Goal: Task Accomplishment & Management: Use online tool/utility

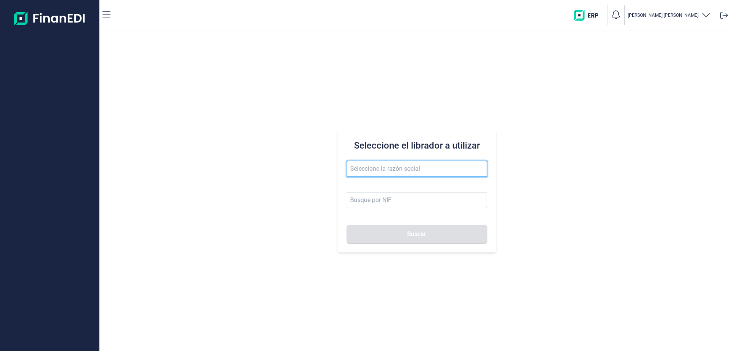
click at [404, 172] on input "text" at bounding box center [417, 169] width 140 height 16
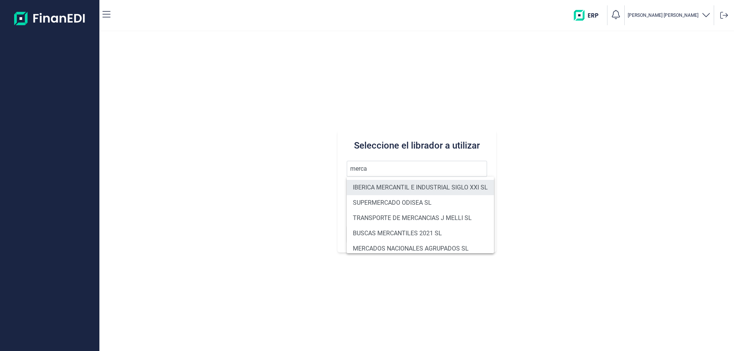
click at [406, 188] on li "IBERICA MERCANTIL E INDUSTRIAL SIGLO XXI SL" at bounding box center [420, 187] width 147 height 15
type input "IBERICA MERCANTIL E INDUSTRIAL SIGLO XXI SL"
type input "B67958538"
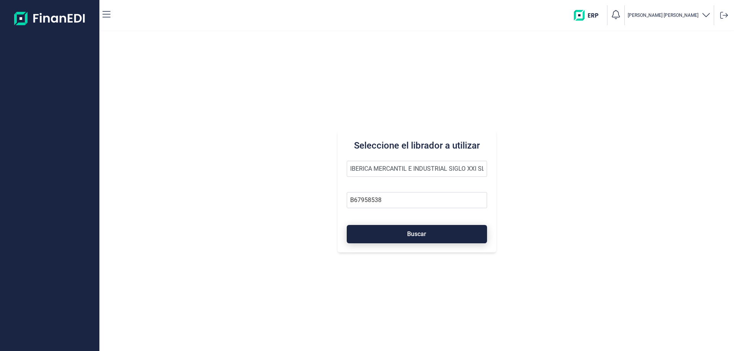
click at [405, 232] on button "Buscar" at bounding box center [417, 234] width 140 height 18
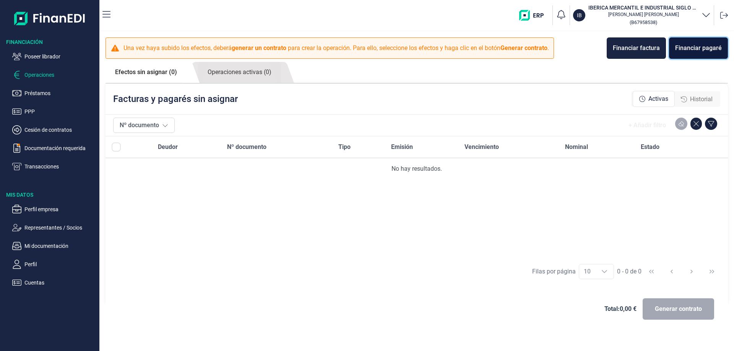
click at [689, 50] on div "Financiar pagaré" at bounding box center [698, 48] width 47 height 9
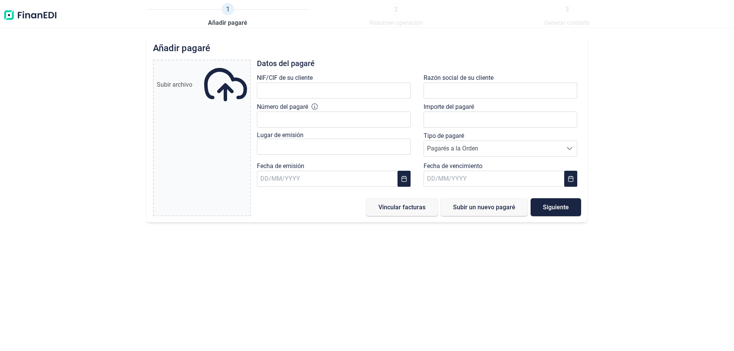
type input "0,00 €"
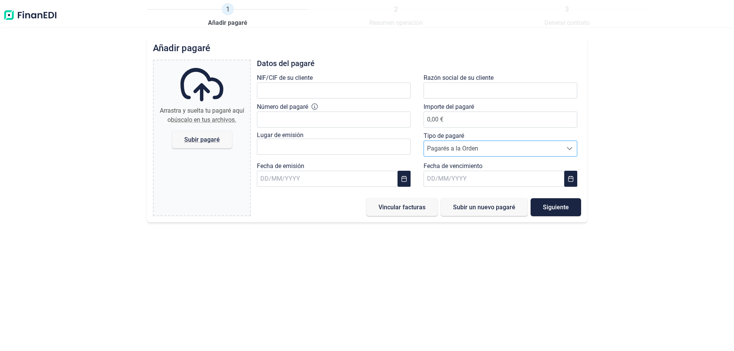
click at [478, 153] on span "Pagarés a la Orden" at bounding box center [493, 148] width 138 height 15
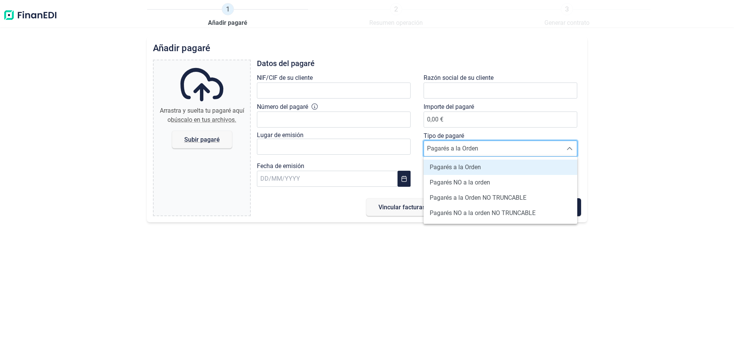
click at [658, 127] on div "Añadir pagaré Arrastra y suelta tu pagaré aquí o búscalo en tus archivos. Subir…" at bounding box center [367, 194] width 734 height 315
